Goal: Communication & Community: Answer question/provide support

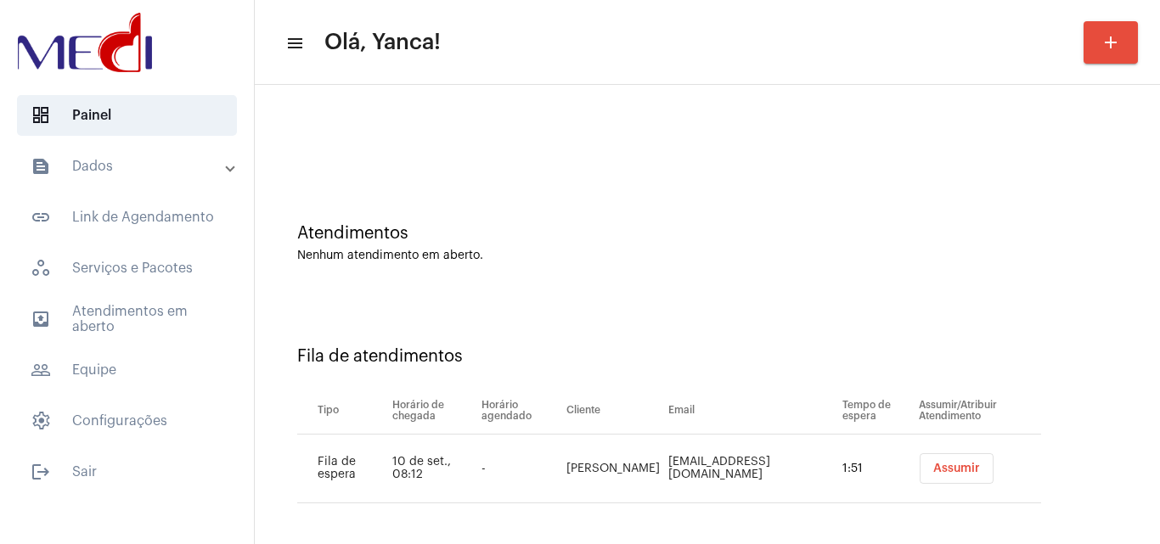
scroll to position [23, 0]
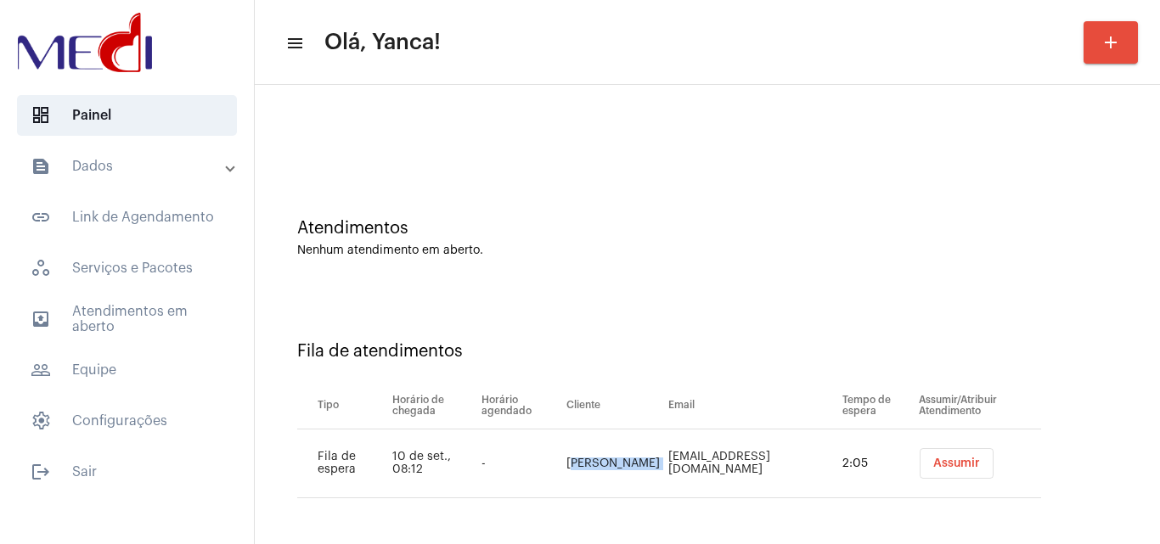
drag, startPoint x: 542, startPoint y: 452, endPoint x: 640, endPoint y: 473, distance: 100.8
click at [640, 473] on tr "Fila de espera 10 de set., 08:12 - [PERSON_NAME] [PERSON_NAME][EMAIL_ADDRESS][D…" at bounding box center [669, 464] width 744 height 69
copy td "[PERSON_NAME]"
click at [801, 472] on td "[EMAIL_ADDRESS][DOMAIN_NAME]" at bounding box center [751, 464] width 174 height 69
drag, startPoint x: 646, startPoint y: 460, endPoint x: 839, endPoint y: 465, distance: 193.7
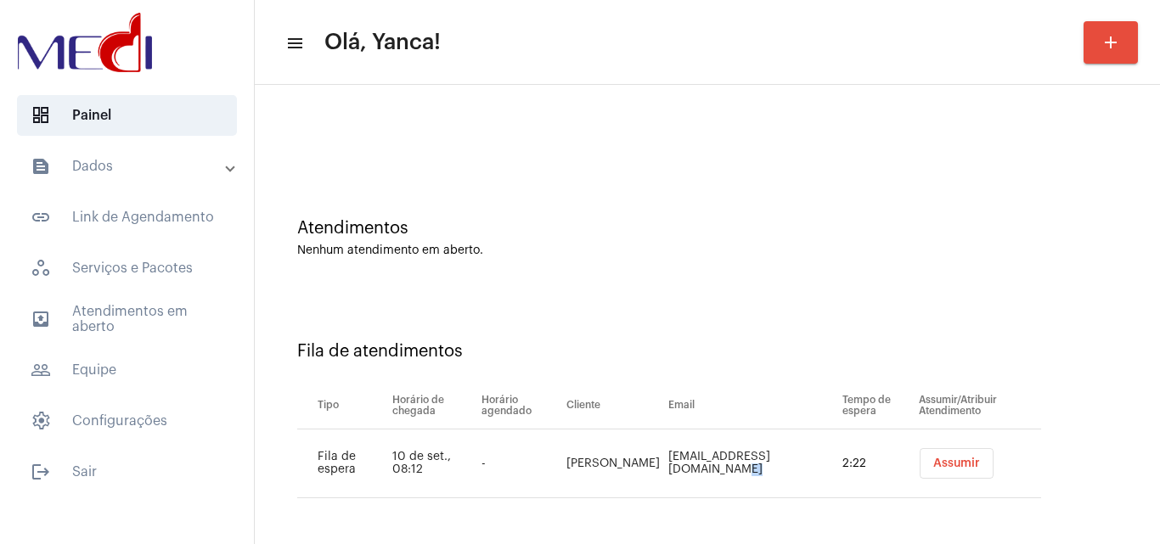
click at [838, 465] on td "[EMAIL_ADDRESS][DOMAIN_NAME]" at bounding box center [751, 464] width 174 height 69
copy td "[EMAIL_ADDRESS][DOMAIN_NAME]"
drag, startPoint x: 973, startPoint y: 470, endPoint x: 974, endPoint y: 529, distance: 59.5
click at [973, 477] on button "Assumir" at bounding box center [957, 463] width 74 height 31
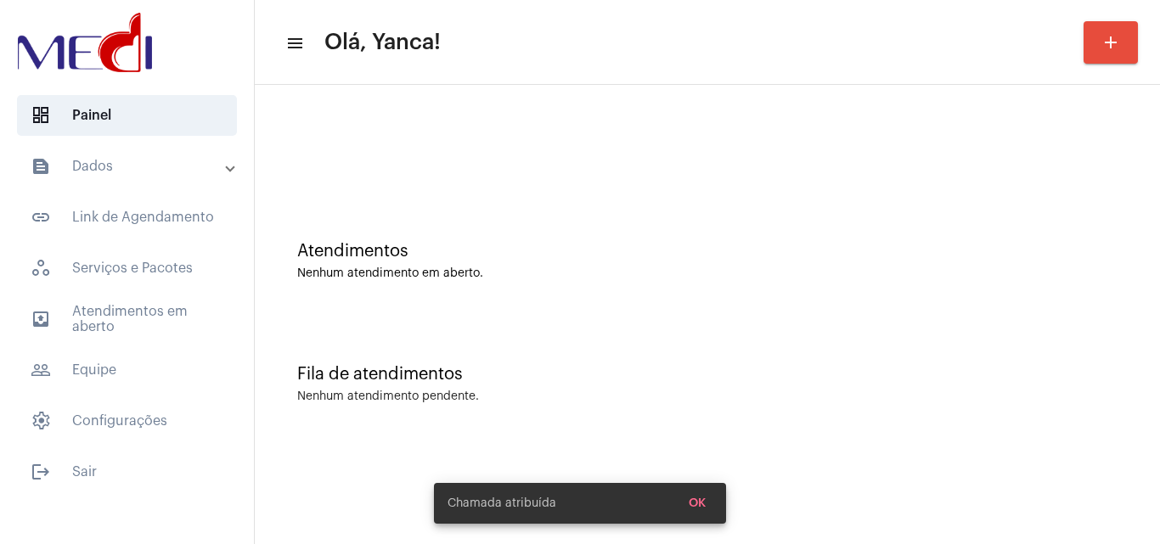
scroll to position [0, 0]
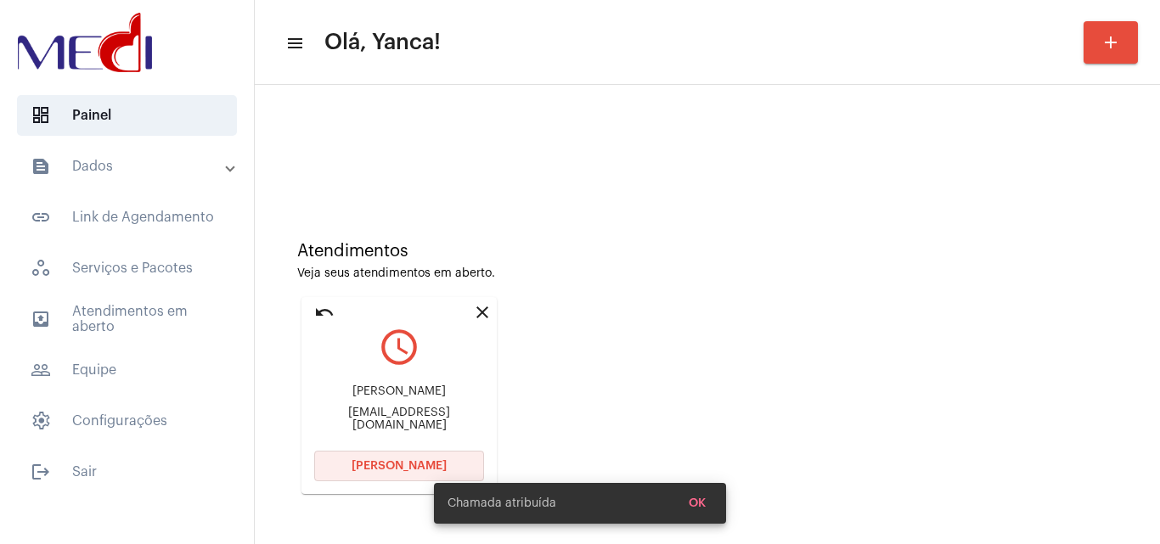
click at [392, 460] on span "[PERSON_NAME]" at bounding box center [399, 466] width 95 height 12
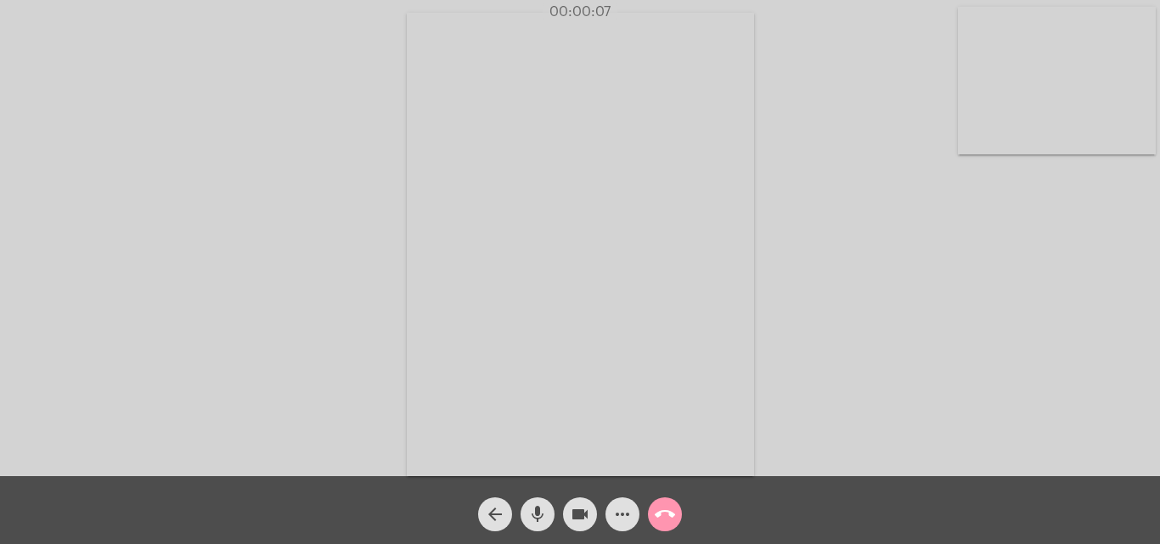
click at [899, 230] on div "Acessando Câmera e Microfone..." at bounding box center [580, 242] width 1157 height 477
click at [808, 521] on div "arrow_back mic videocam more_horiz call_end" at bounding box center [580, 511] width 1160 height 68
click at [942, 320] on div "Acessando Câmera e Microfone..." at bounding box center [580, 242] width 1157 height 477
click at [943, 320] on div "Acessando Câmera e Microfone..." at bounding box center [580, 242] width 1157 height 477
click at [948, 339] on div "Acessando Câmera e Microfone..." at bounding box center [580, 242] width 1157 height 477
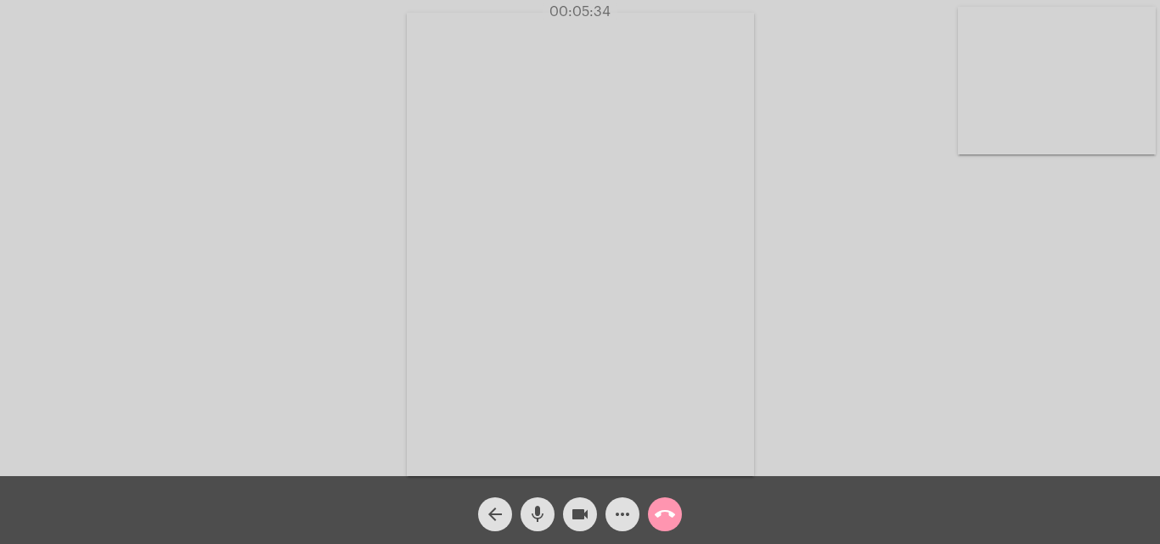
click at [665, 513] on mat-icon "call_end" at bounding box center [665, 515] width 20 height 20
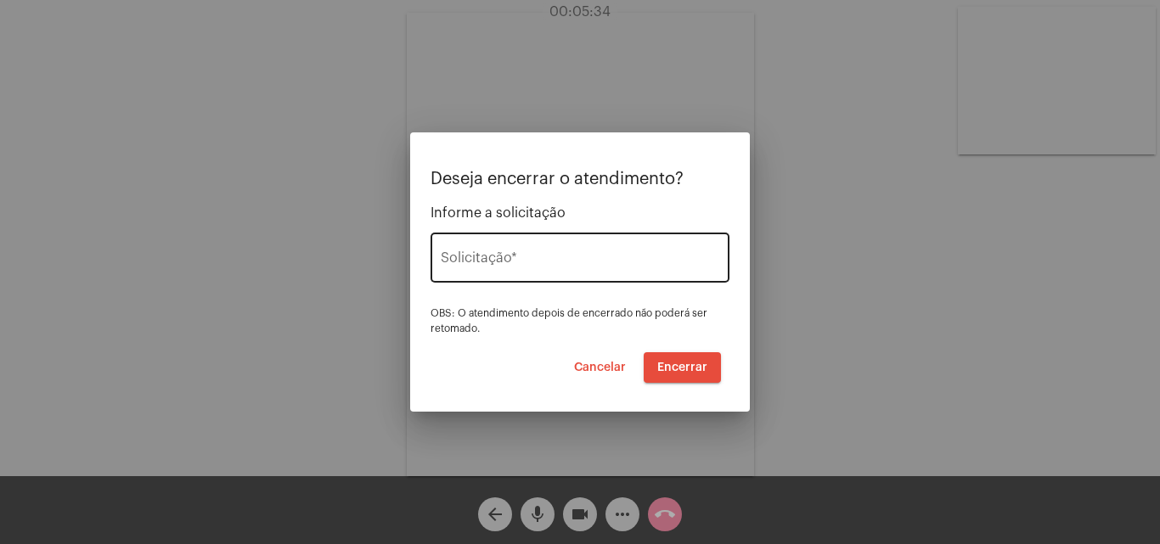
click at [617, 268] on input "Solicitação *" at bounding box center [580, 261] width 279 height 15
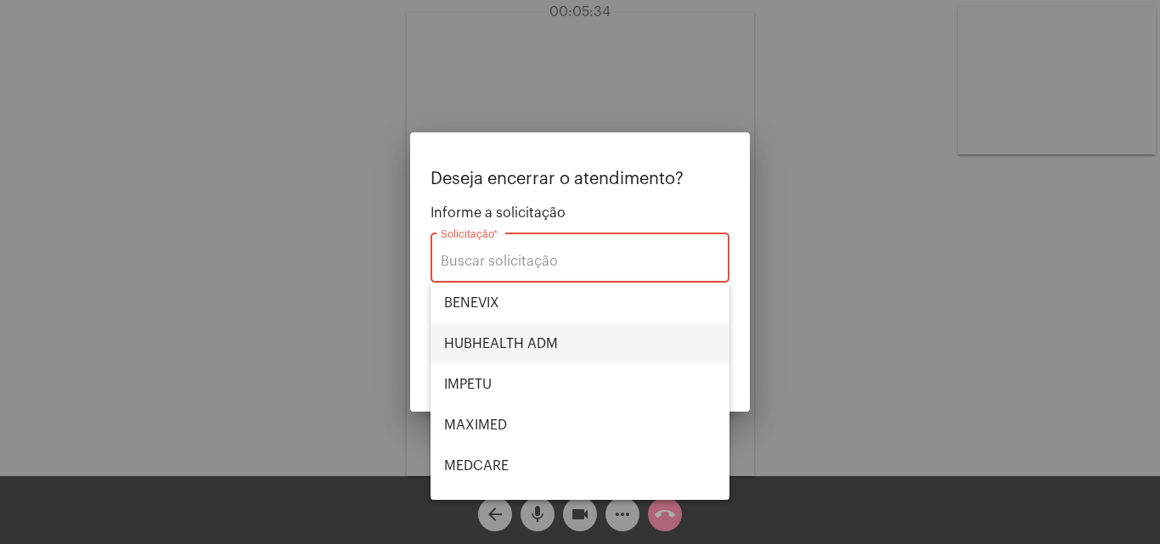
click at [522, 348] on span "HUBHEALTH ADM" at bounding box center [580, 344] width 272 height 41
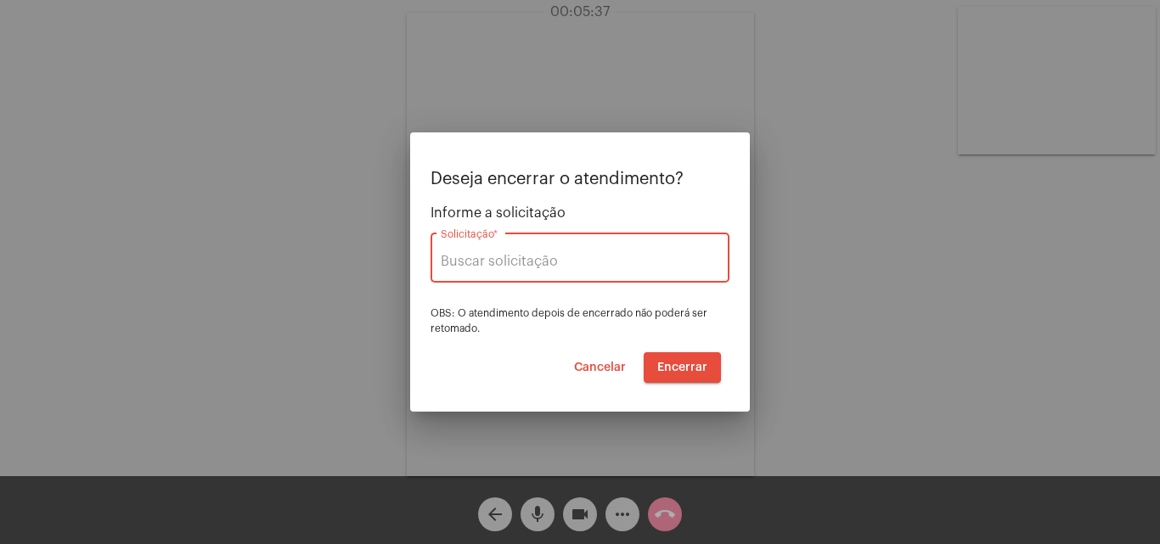
type input "HUBHEALTH ADM"
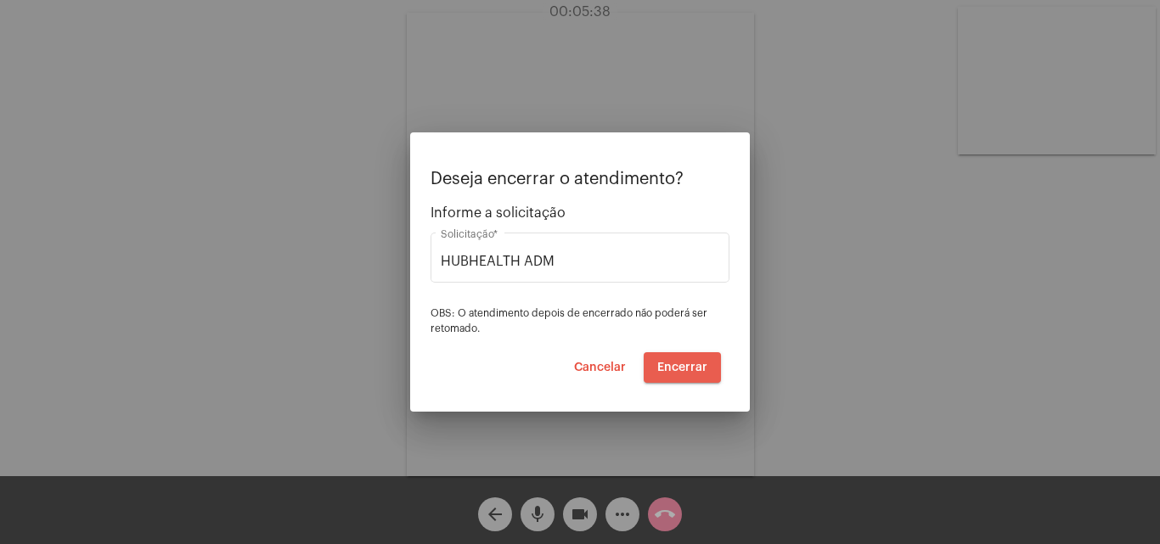
click at [692, 362] on span "Encerrar" at bounding box center [682, 368] width 50 height 12
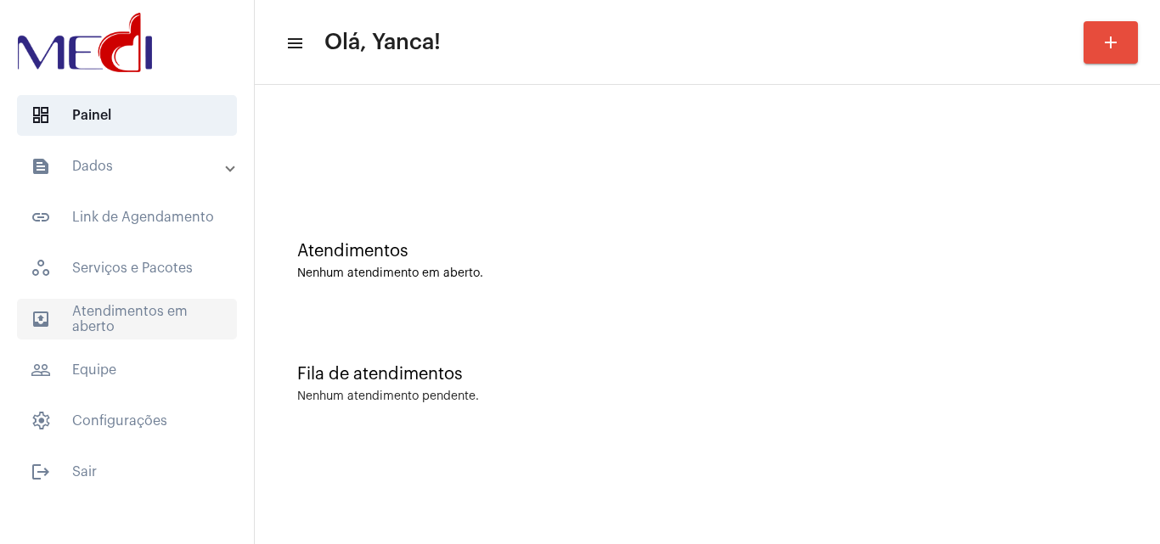
click at [176, 317] on span "outbox_outline Atendimentos em aberto" at bounding box center [127, 319] width 220 height 41
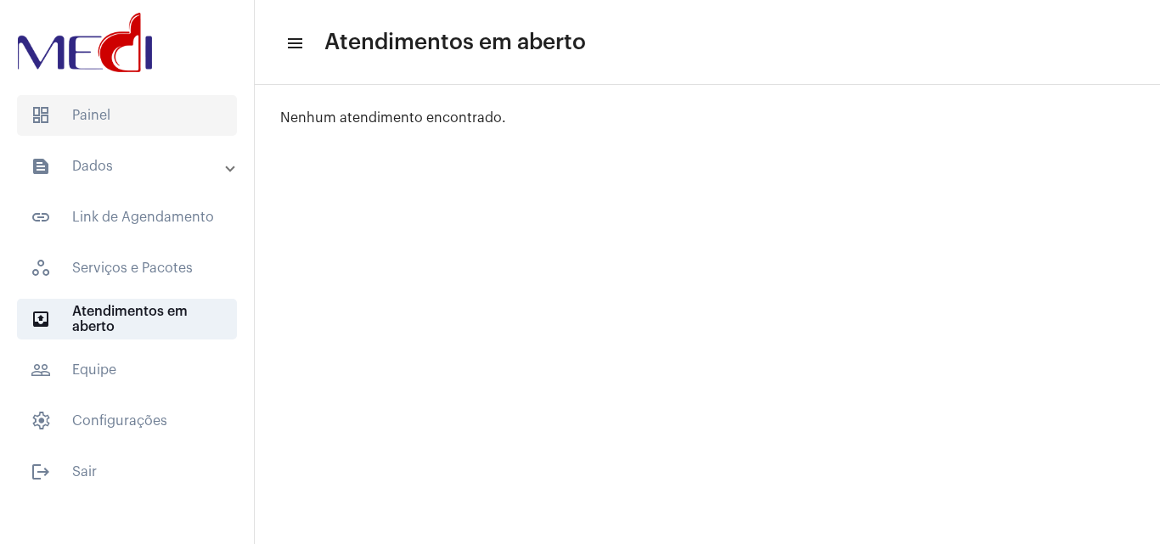
click at [180, 121] on span "dashboard Painel" at bounding box center [127, 115] width 220 height 41
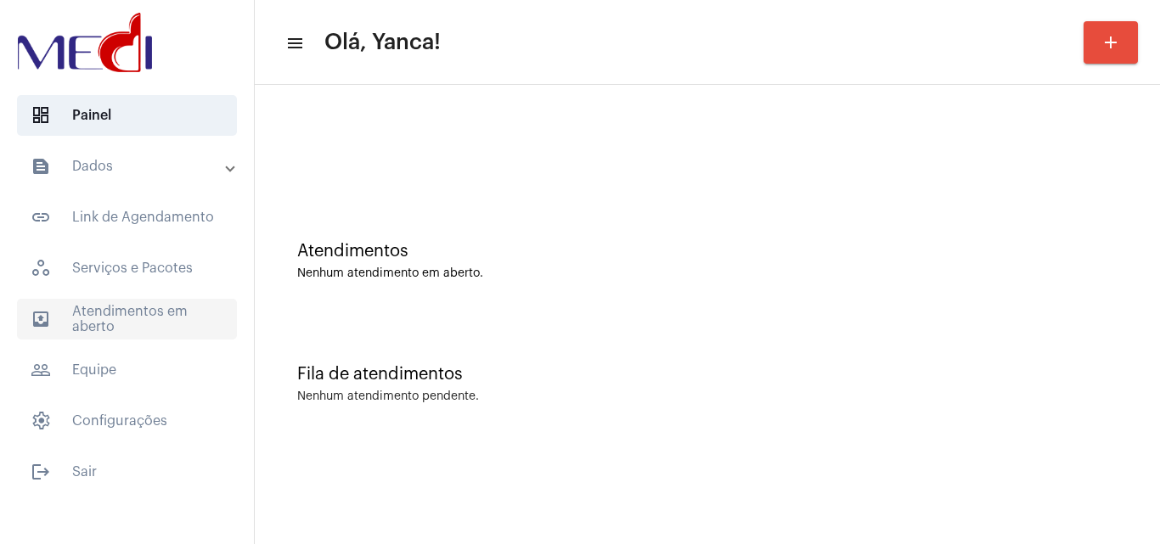
click at [119, 324] on span "outbox_outline Atendimentos em aberto" at bounding box center [127, 319] width 220 height 41
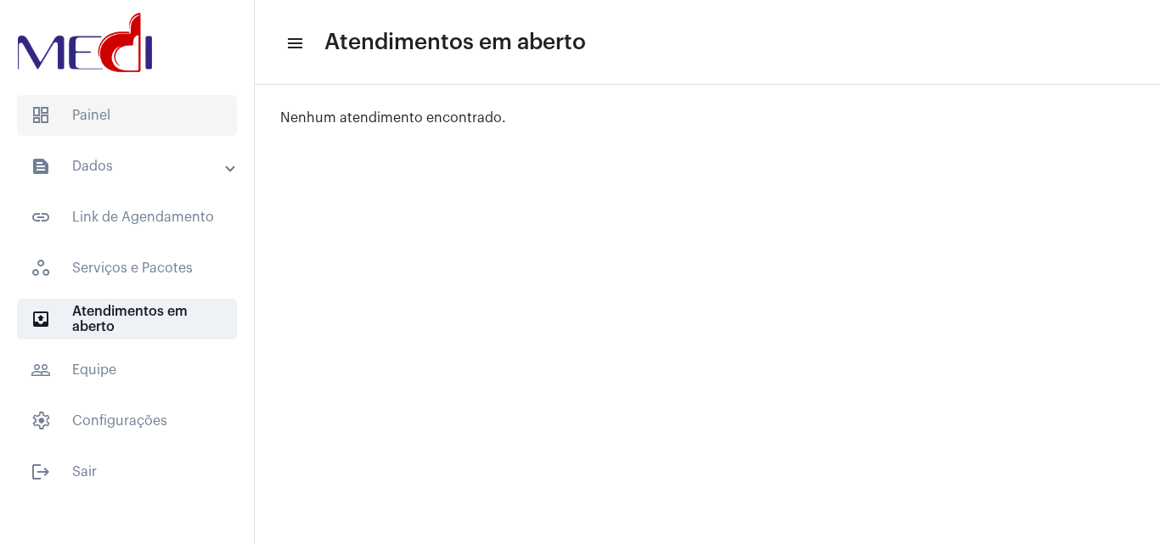
click at [135, 117] on span "dashboard Painel" at bounding box center [127, 115] width 220 height 41
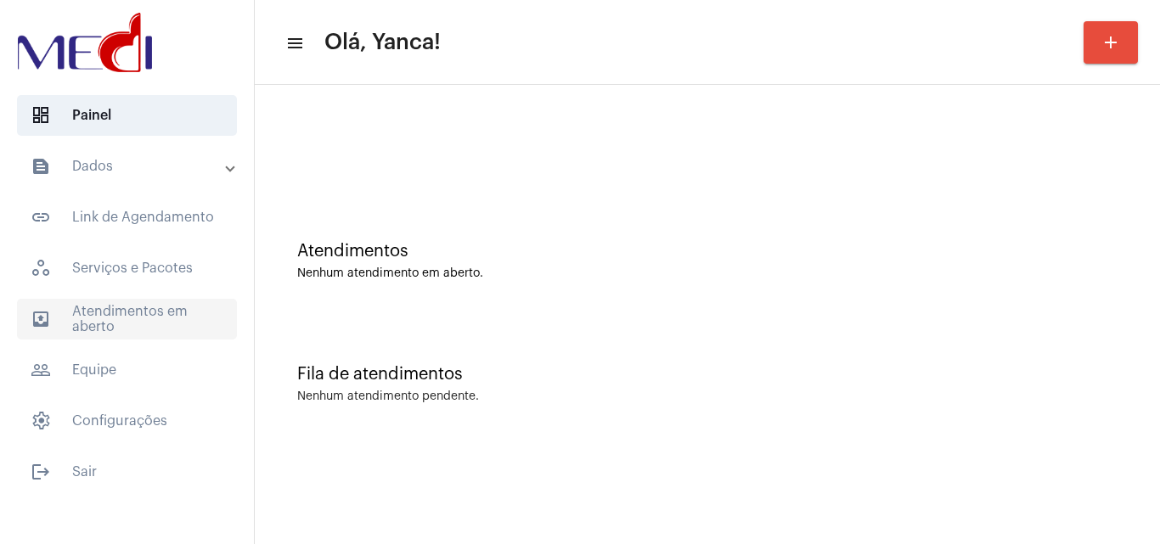
click at [155, 320] on span "outbox_outline Atendimentos em aberto" at bounding box center [127, 319] width 220 height 41
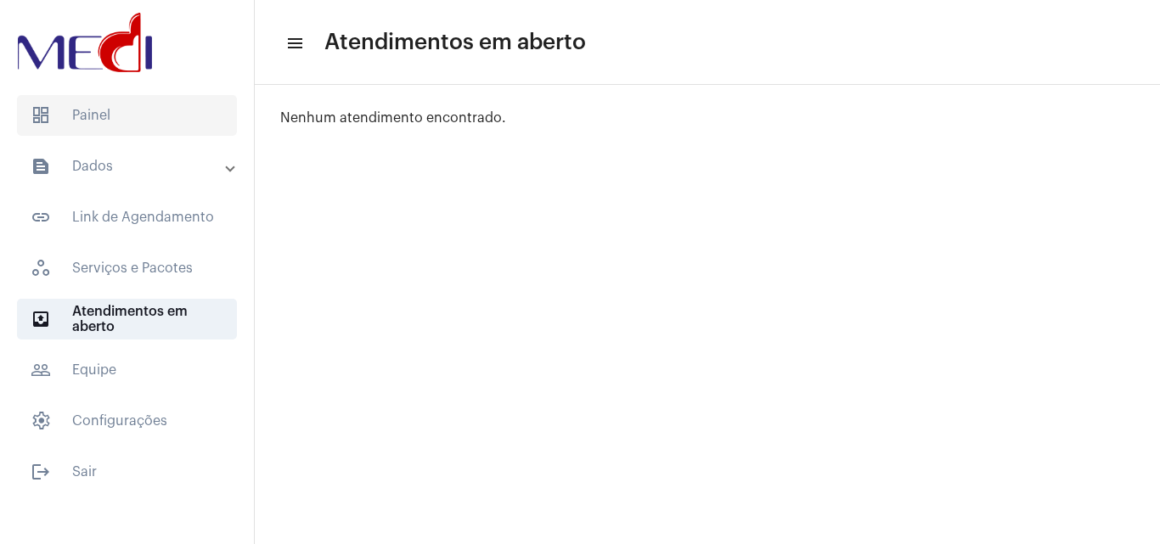
click at [120, 122] on span "dashboard Painel" at bounding box center [127, 115] width 220 height 41
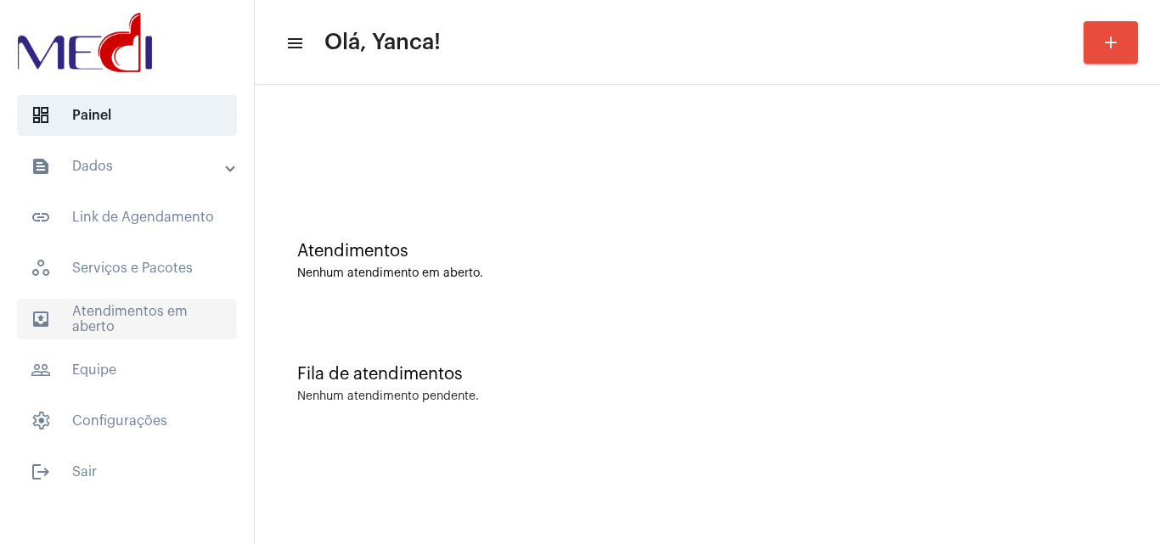
click at [169, 318] on span "outbox_outline Atendimentos em aberto" at bounding box center [127, 319] width 220 height 41
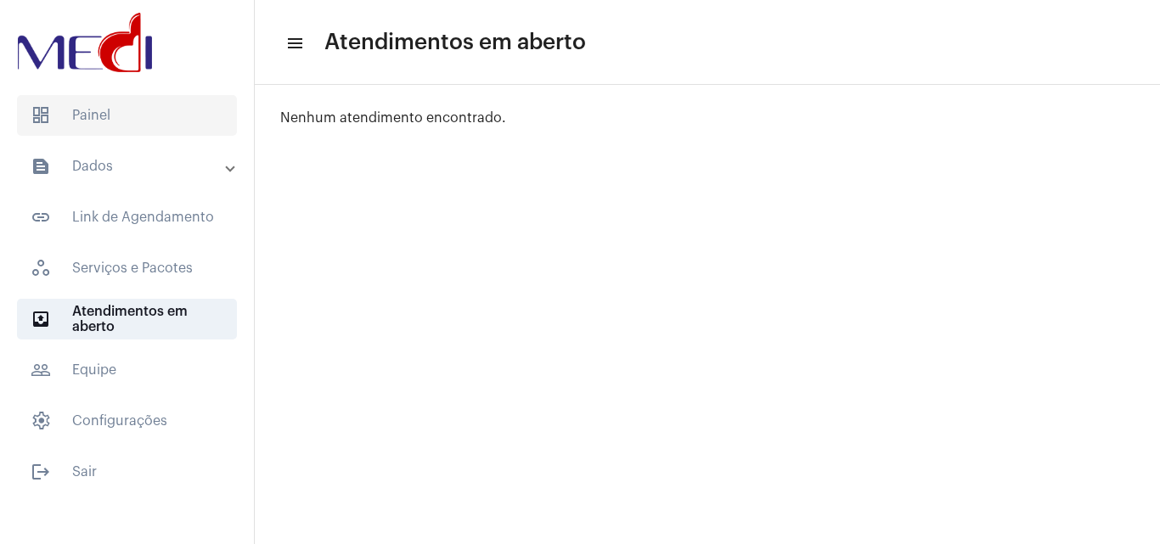
click at [162, 114] on span "dashboard Painel" at bounding box center [127, 115] width 220 height 41
